Goal: Transaction & Acquisition: Download file/media

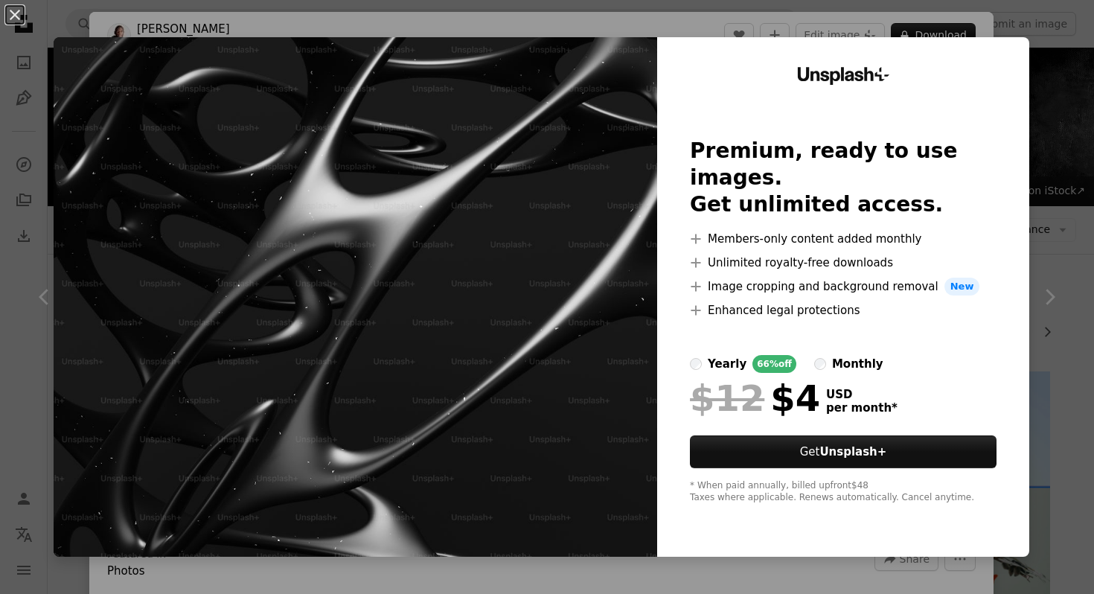
scroll to position [6731, 0]
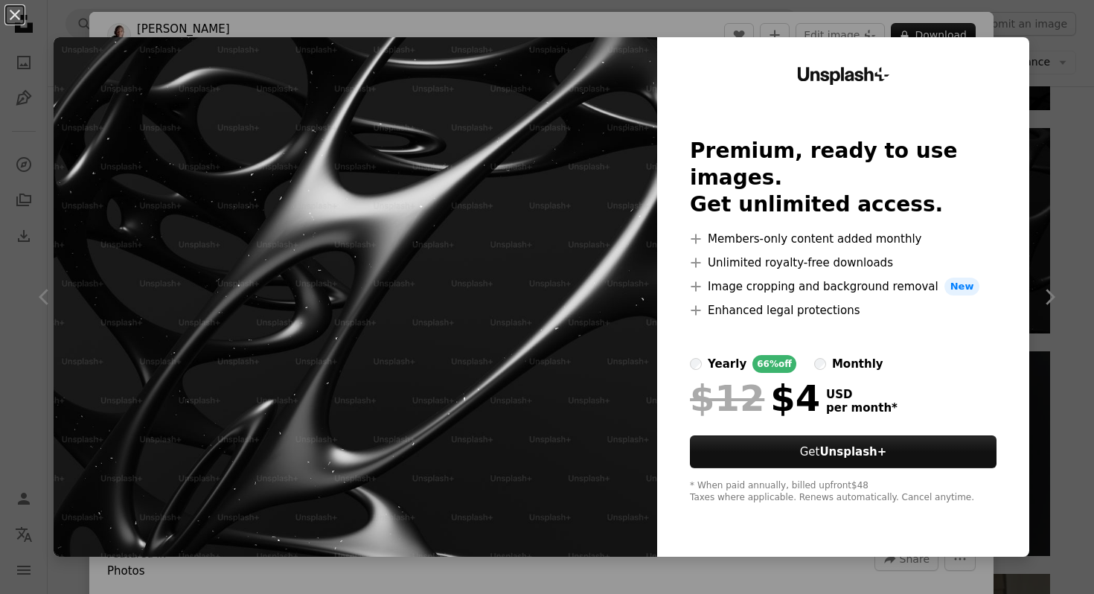
click at [183, 25] on div "An X shape Unsplash+ Premium, ready to use images. Get unlimited access. A plus…" at bounding box center [547, 297] width 1094 height 594
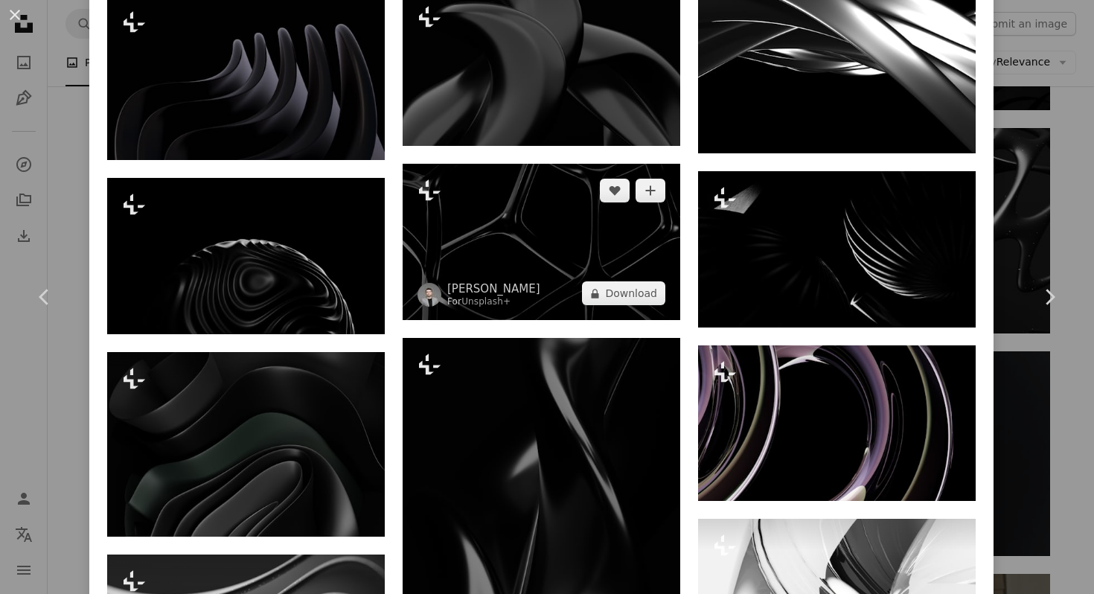
scroll to position [2204, 0]
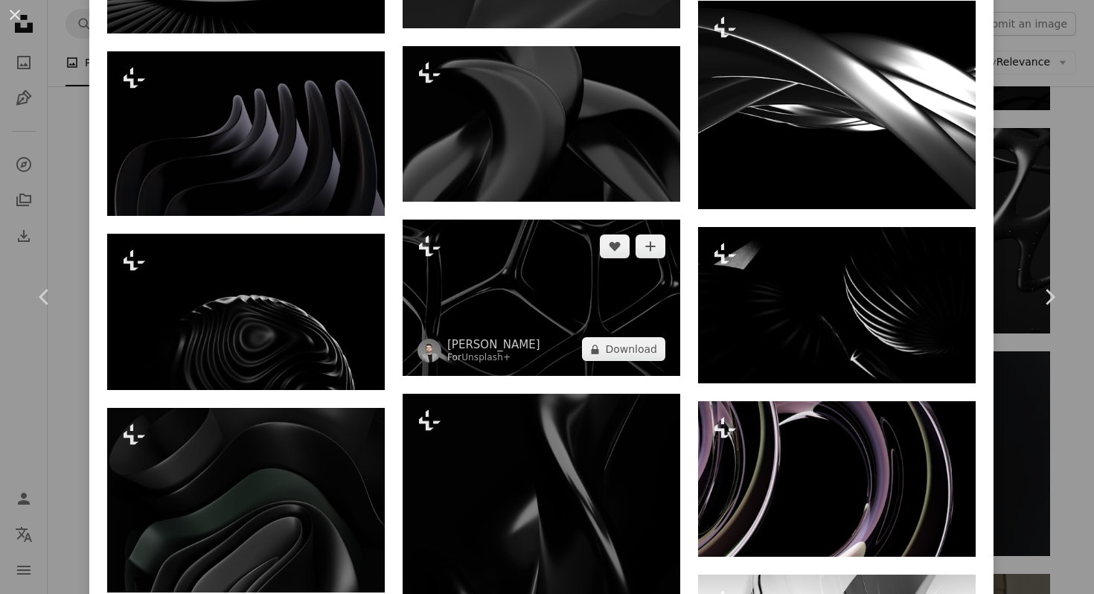
click at [536, 235] on img at bounding box center [540, 297] width 277 height 156
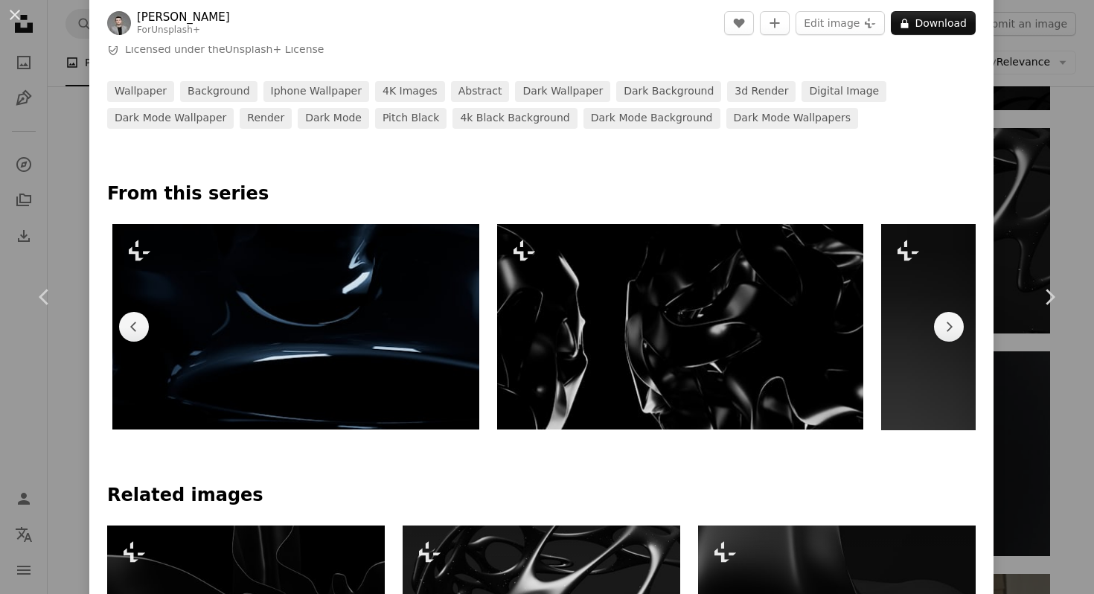
scroll to position [0, 384]
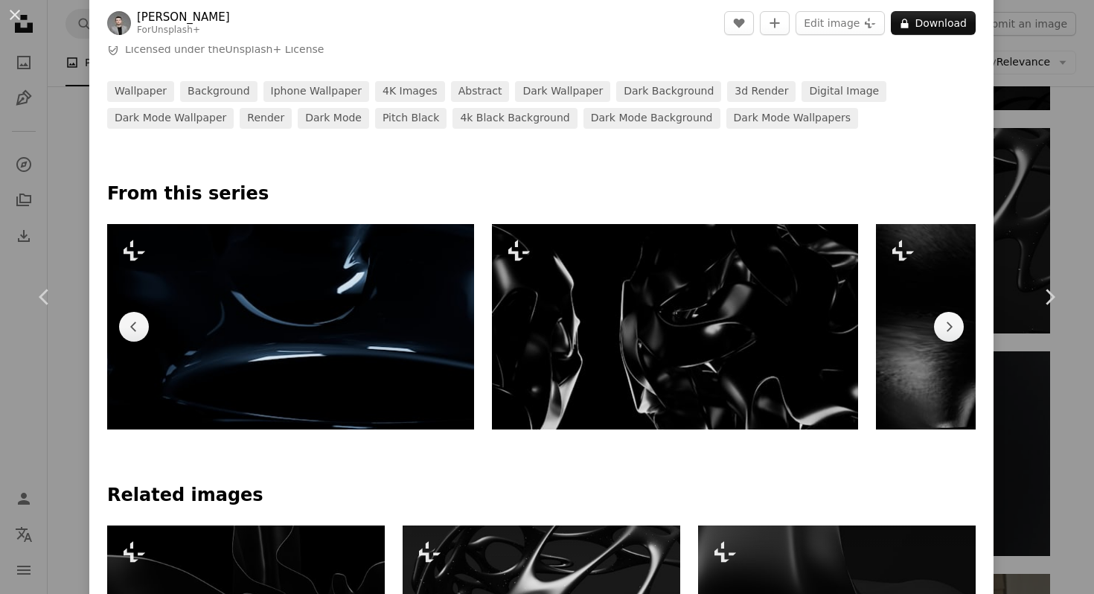
click at [670, 280] on img at bounding box center [675, 327] width 366 height 206
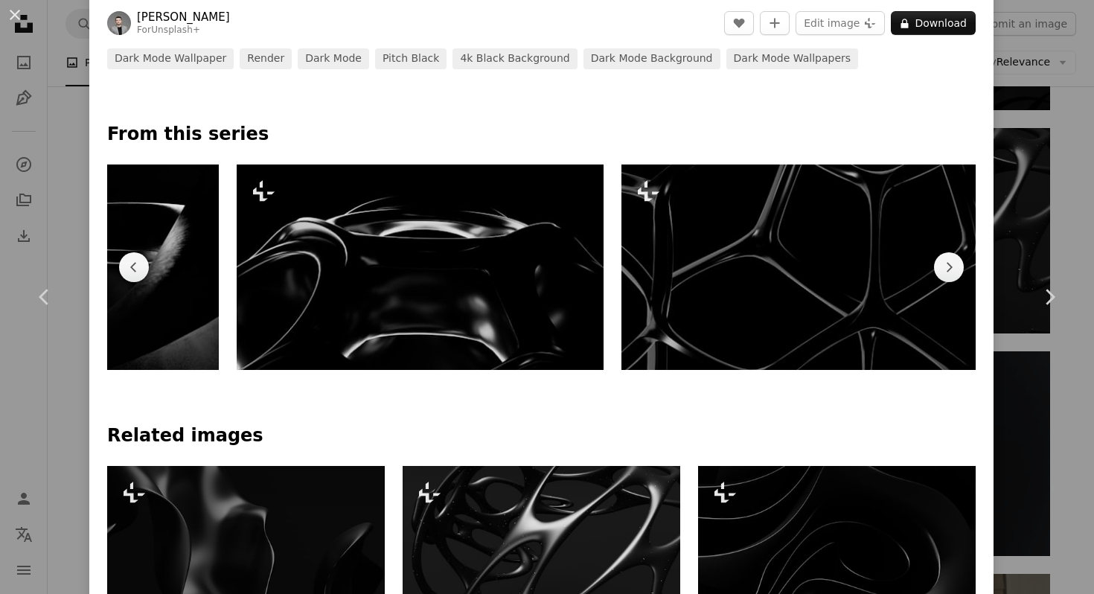
scroll to position [0, 1046]
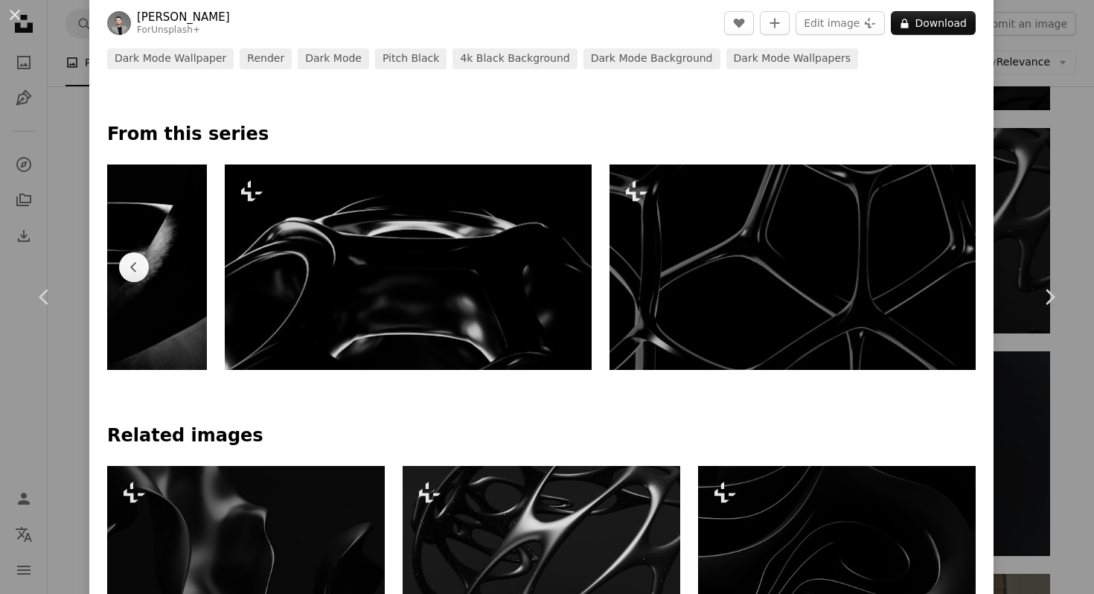
click at [815, 334] on img at bounding box center [792, 267] width 366 height 206
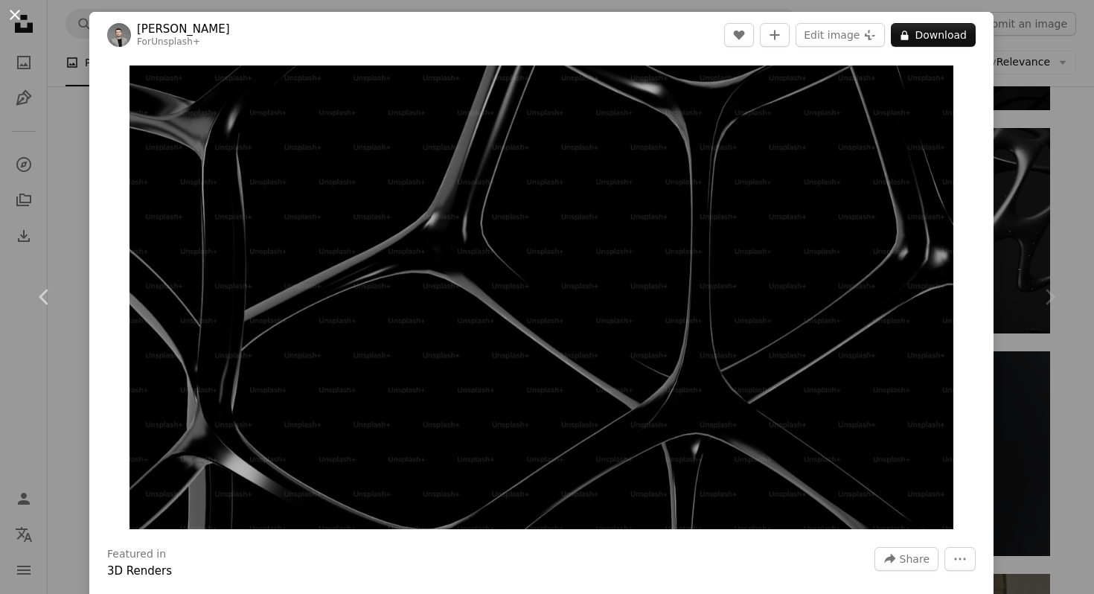
click at [16, 19] on button "An X shape" at bounding box center [15, 15] width 18 height 18
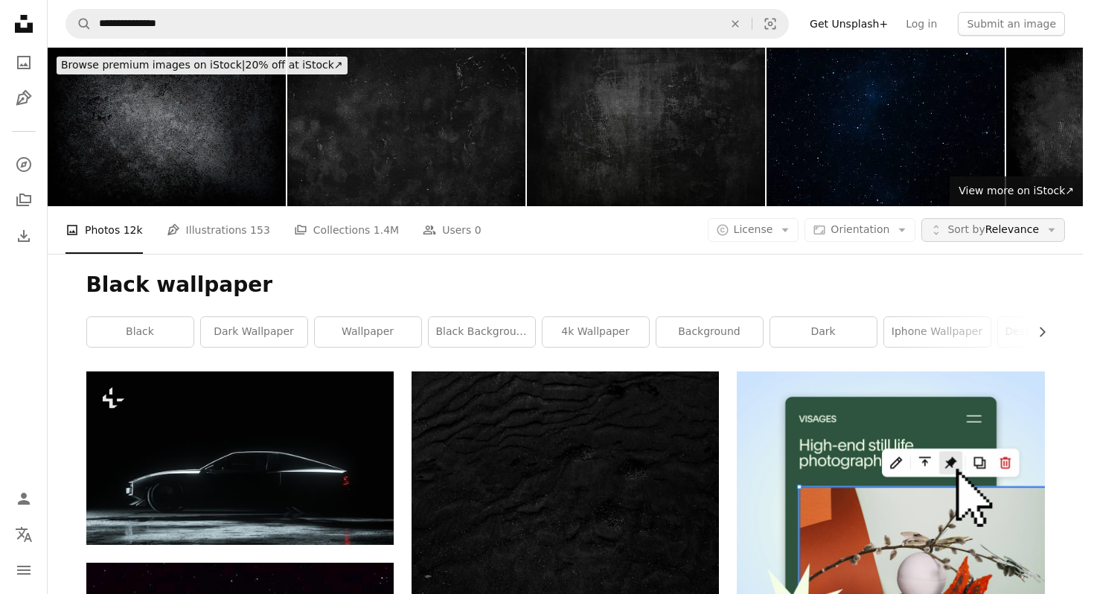
click at [955, 223] on span "Sort by" at bounding box center [965, 229] width 37 height 12
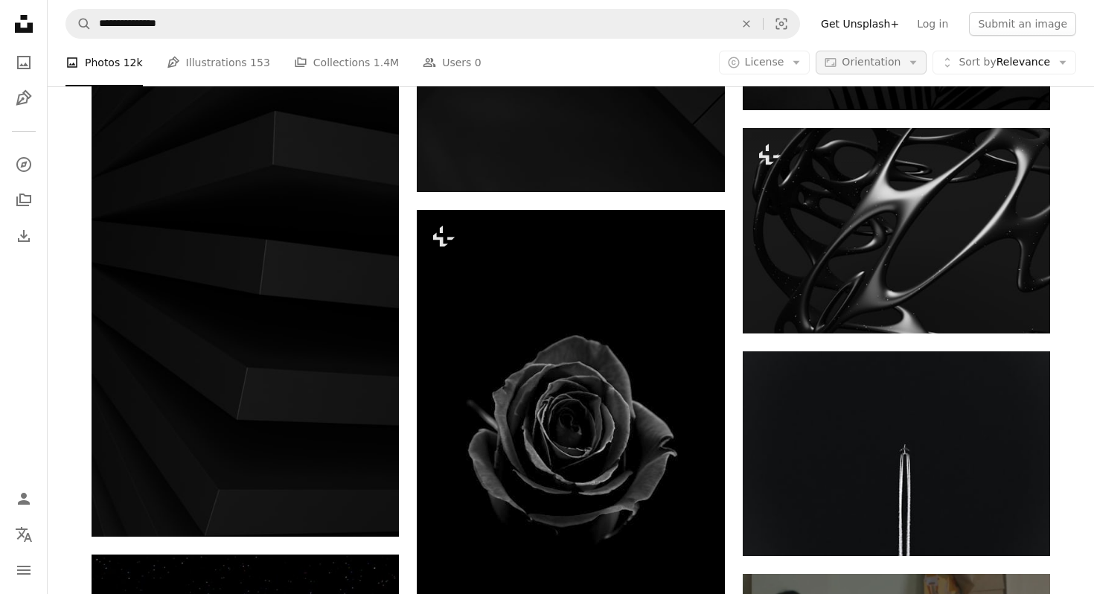
click at [906, 60] on icon "Arrow down" at bounding box center [912, 62] width 13 height 13
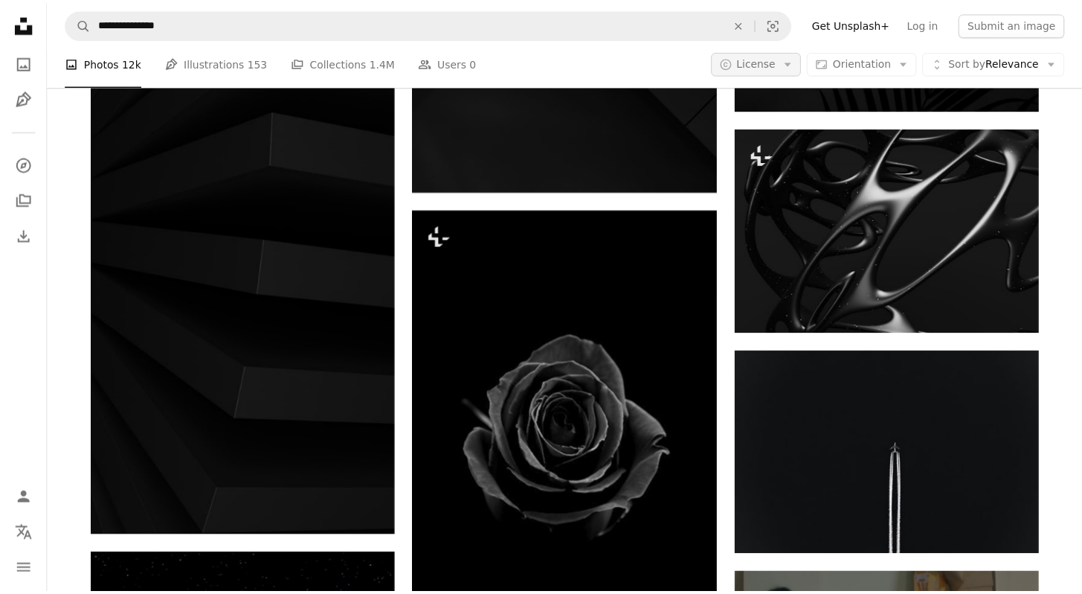
scroll to position [6731, 0]
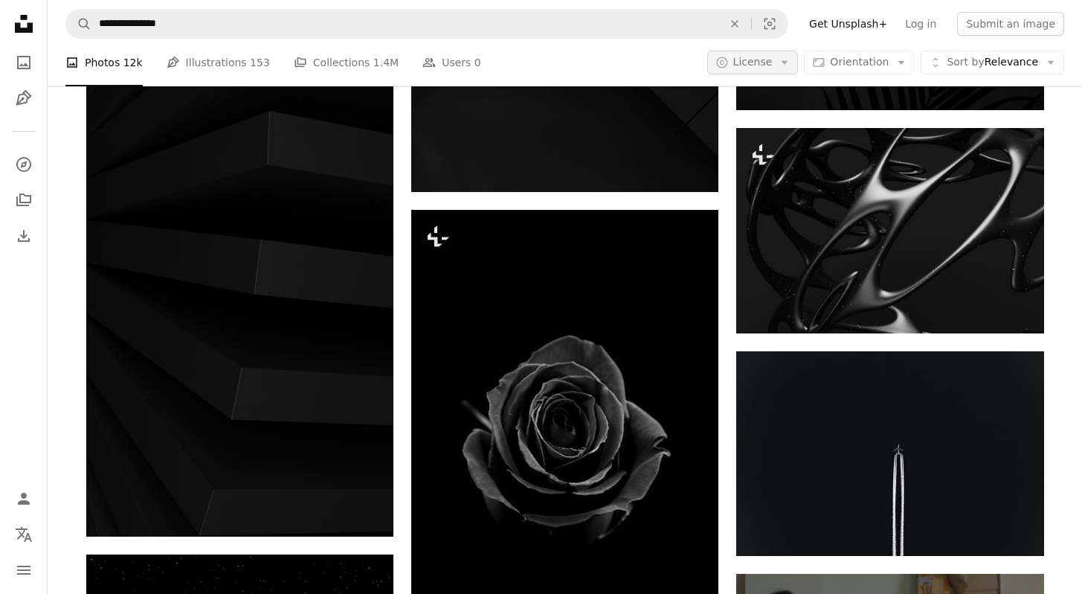
click at [789, 62] on icon "button" at bounding box center [785, 63] width 7 height 4
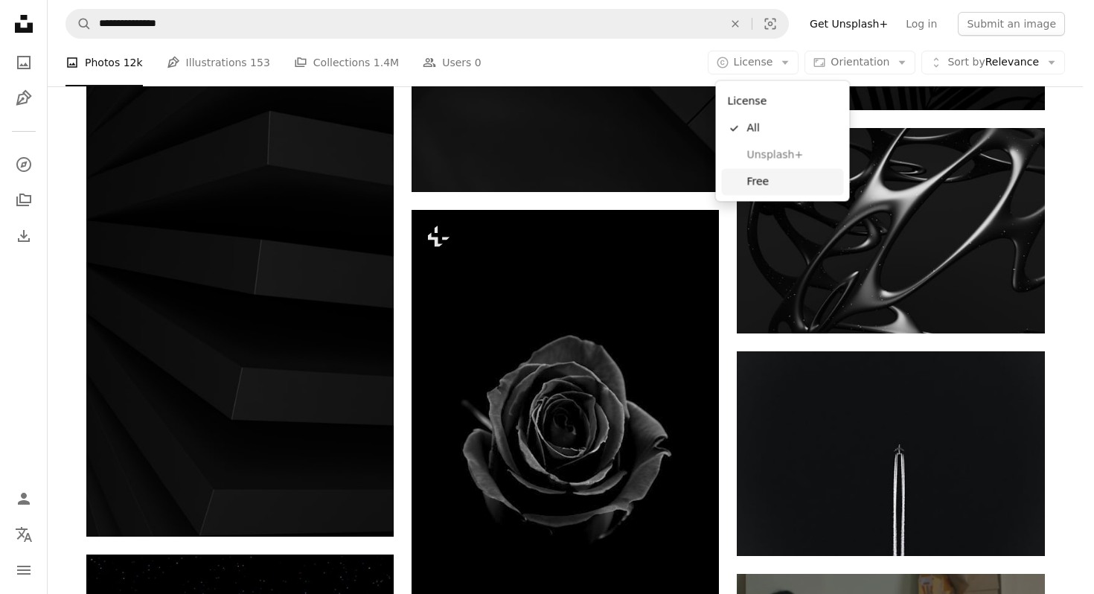
click at [761, 190] on link "Free" at bounding box center [783, 181] width 122 height 27
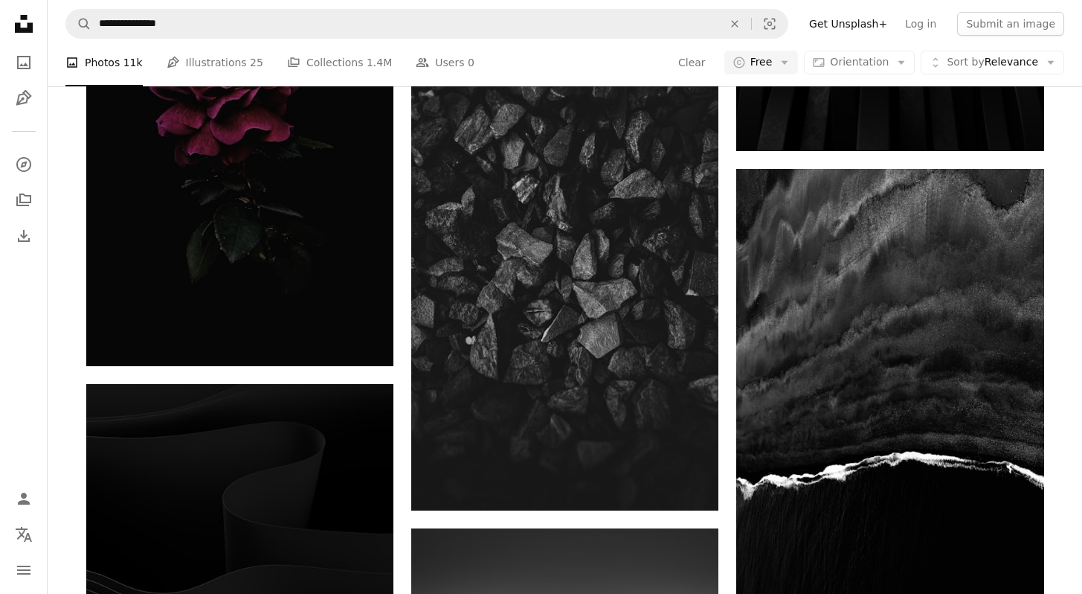
scroll to position [12363, 0]
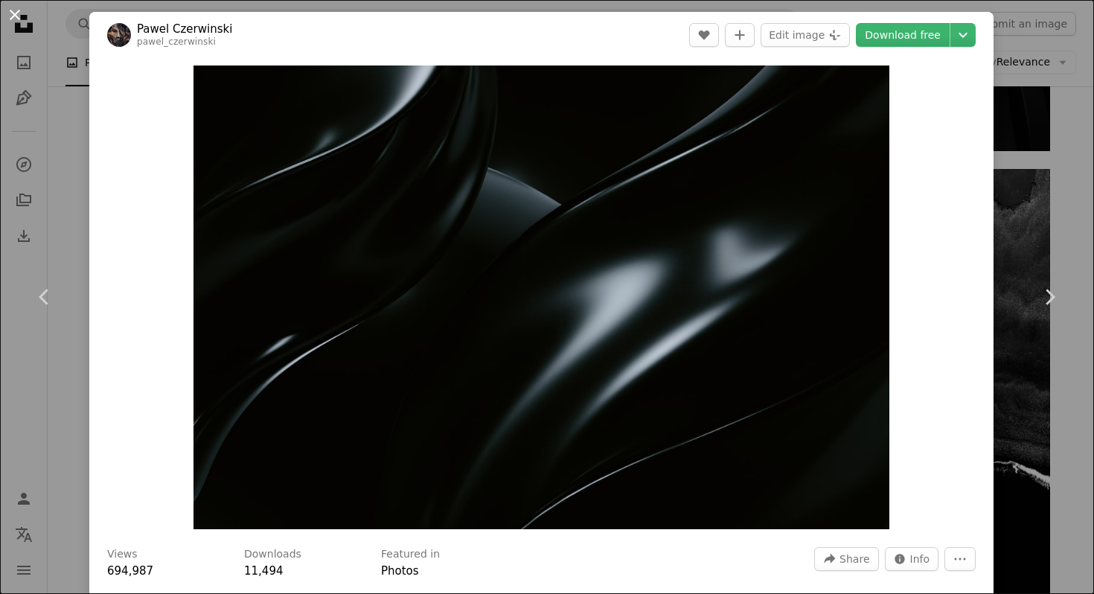
click at [6, 24] on button "An X shape" at bounding box center [15, 15] width 18 height 18
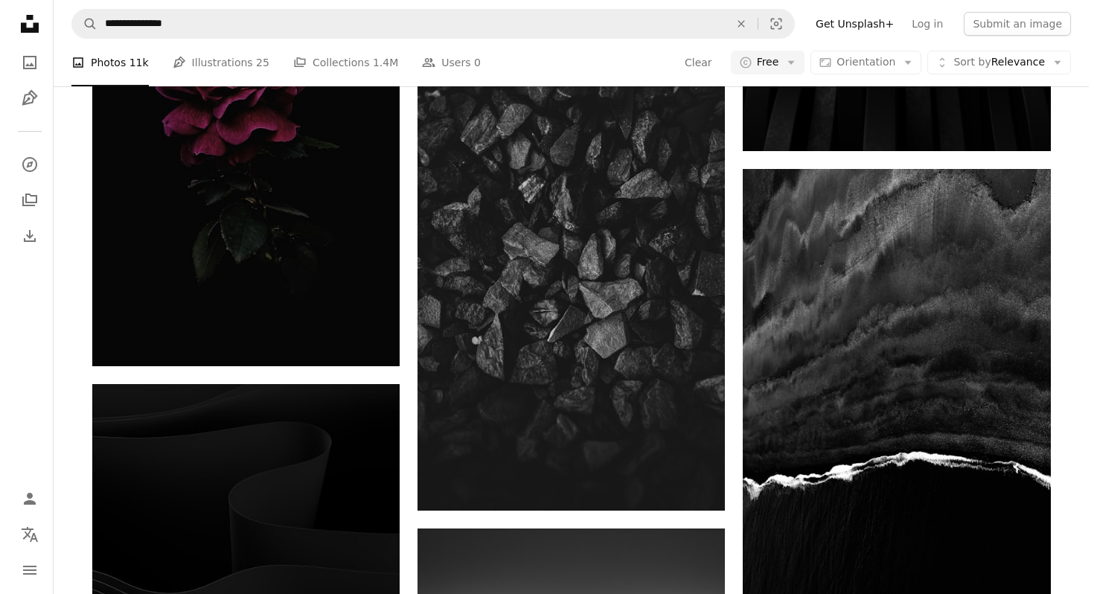
scroll to position [20924, 0]
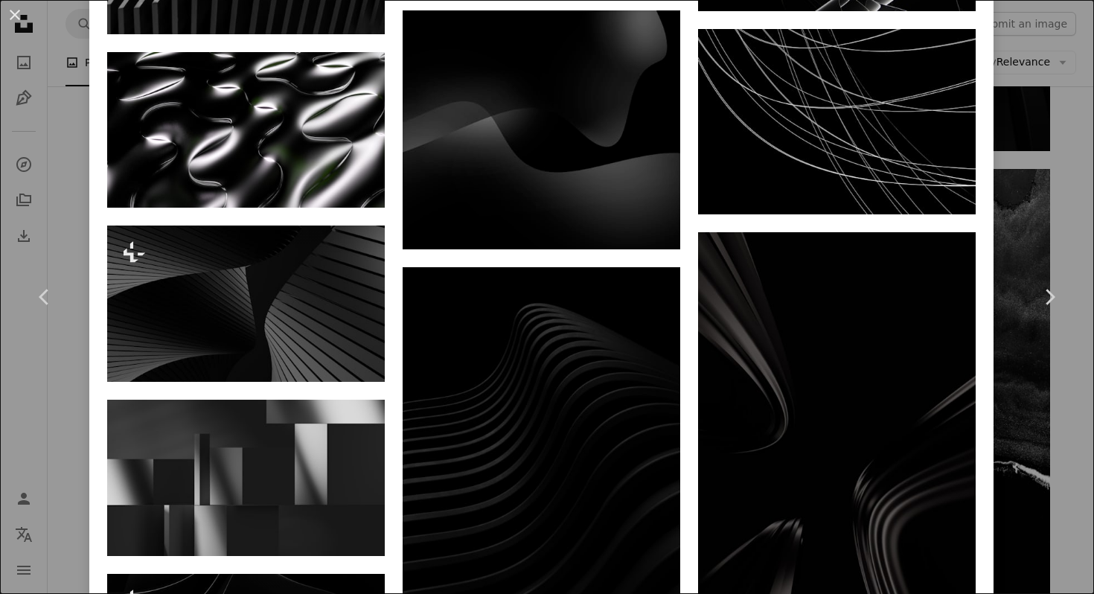
scroll to position [1828, 0]
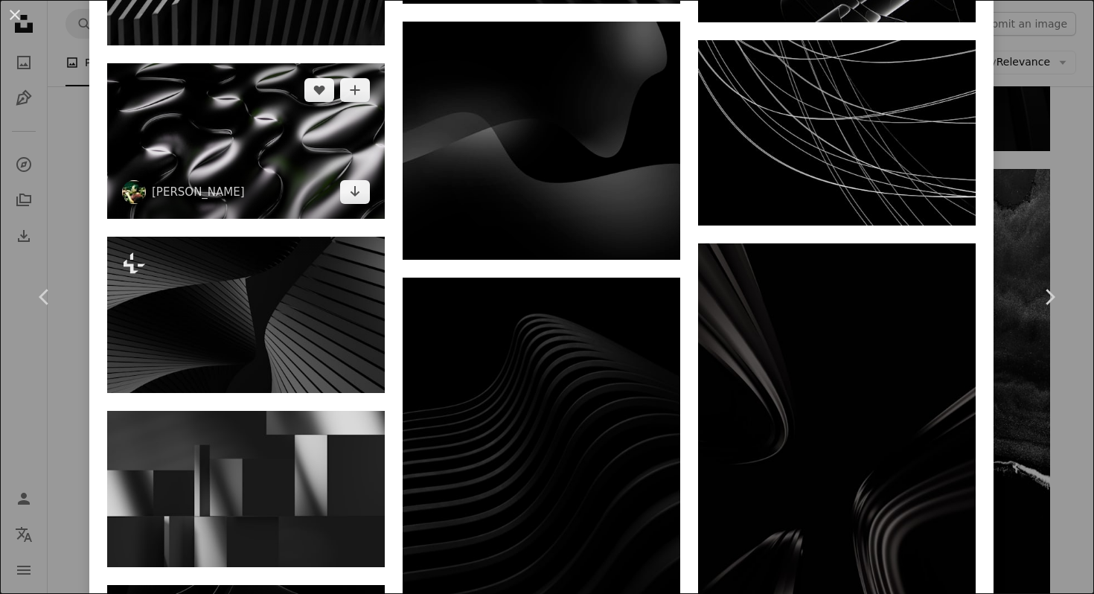
click at [269, 112] on img at bounding box center [245, 141] width 277 height 156
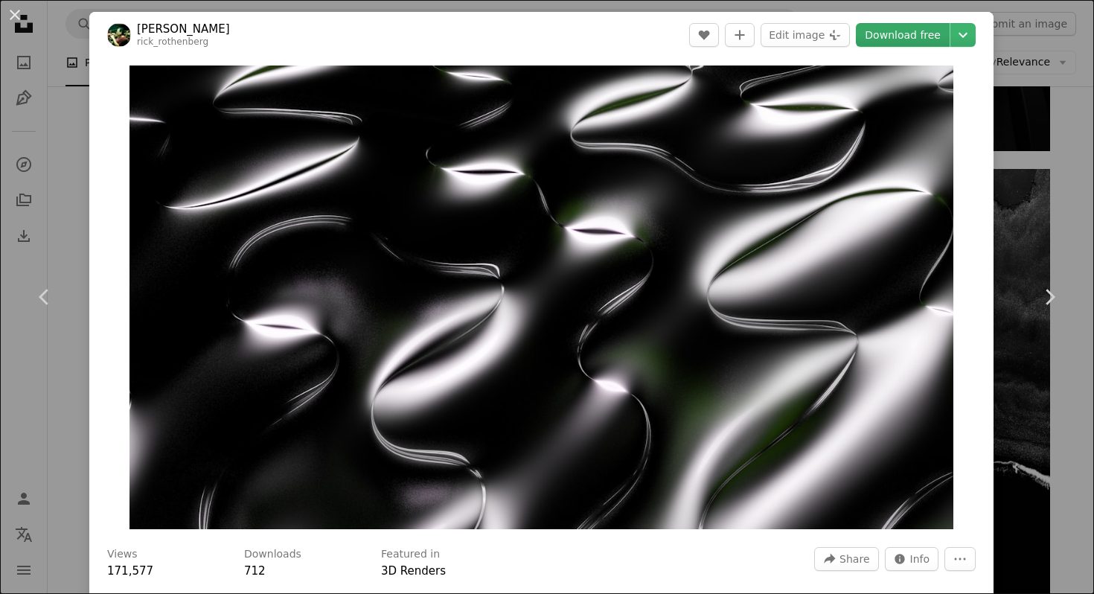
click at [889, 40] on link "Download free" at bounding box center [902, 35] width 94 height 24
